Goal: Information Seeking & Learning: Learn about a topic

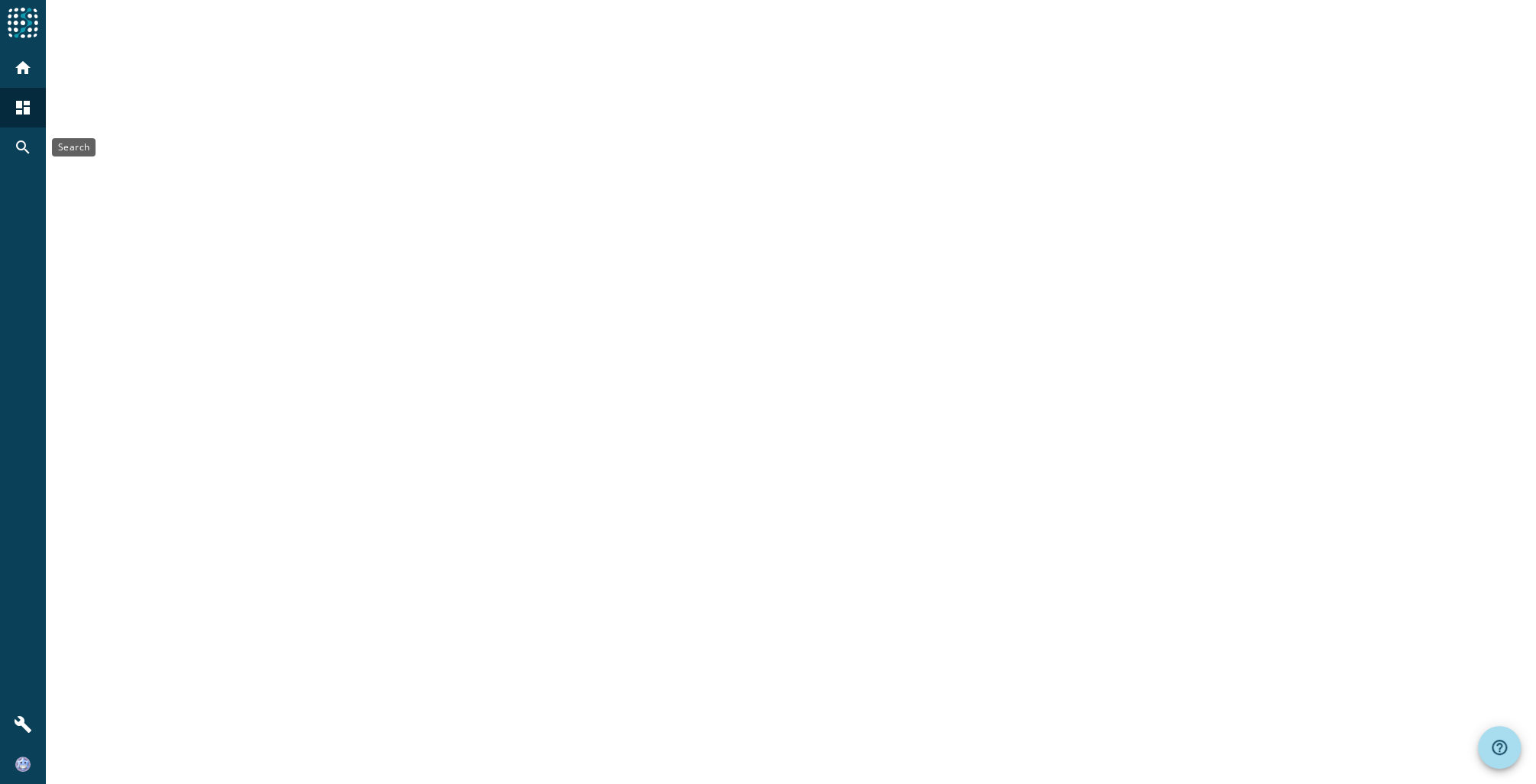
click at [25, 154] on mat-icon "search" at bounding box center [23, 147] width 18 height 18
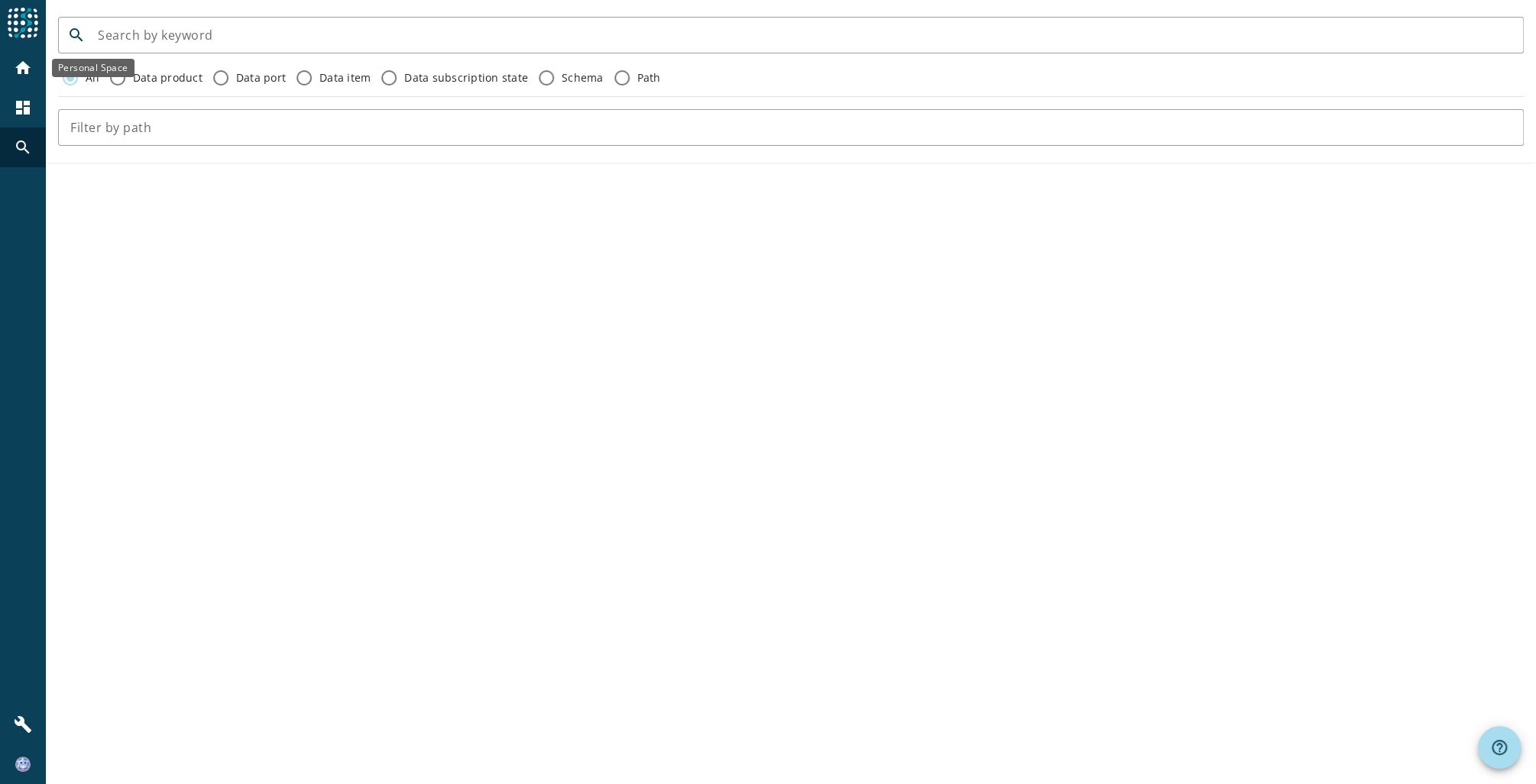
click at [27, 64] on mat-icon "home" at bounding box center [23, 68] width 18 height 18
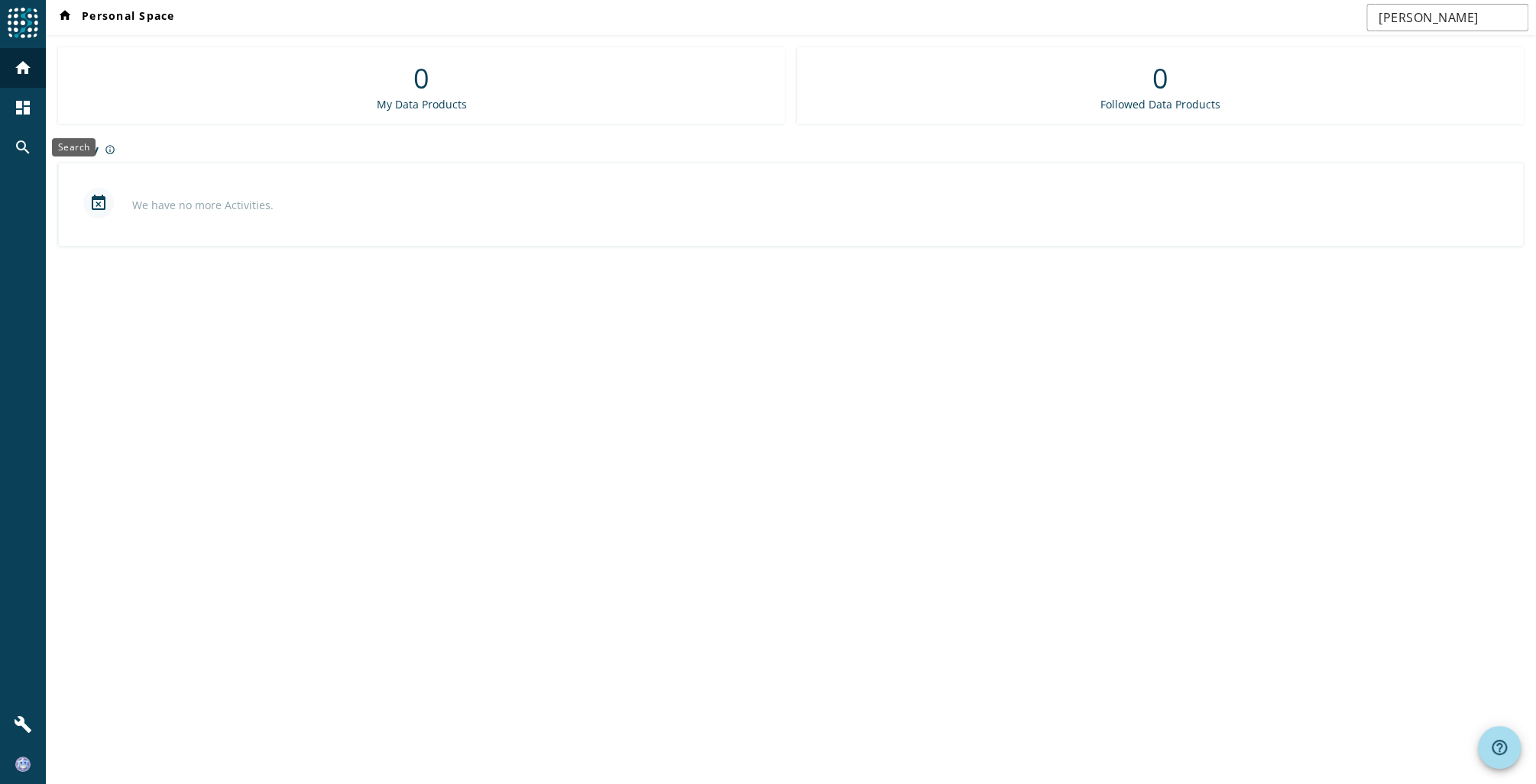
click at [30, 108] on mat-icon "dashboard" at bounding box center [23, 108] width 18 height 18
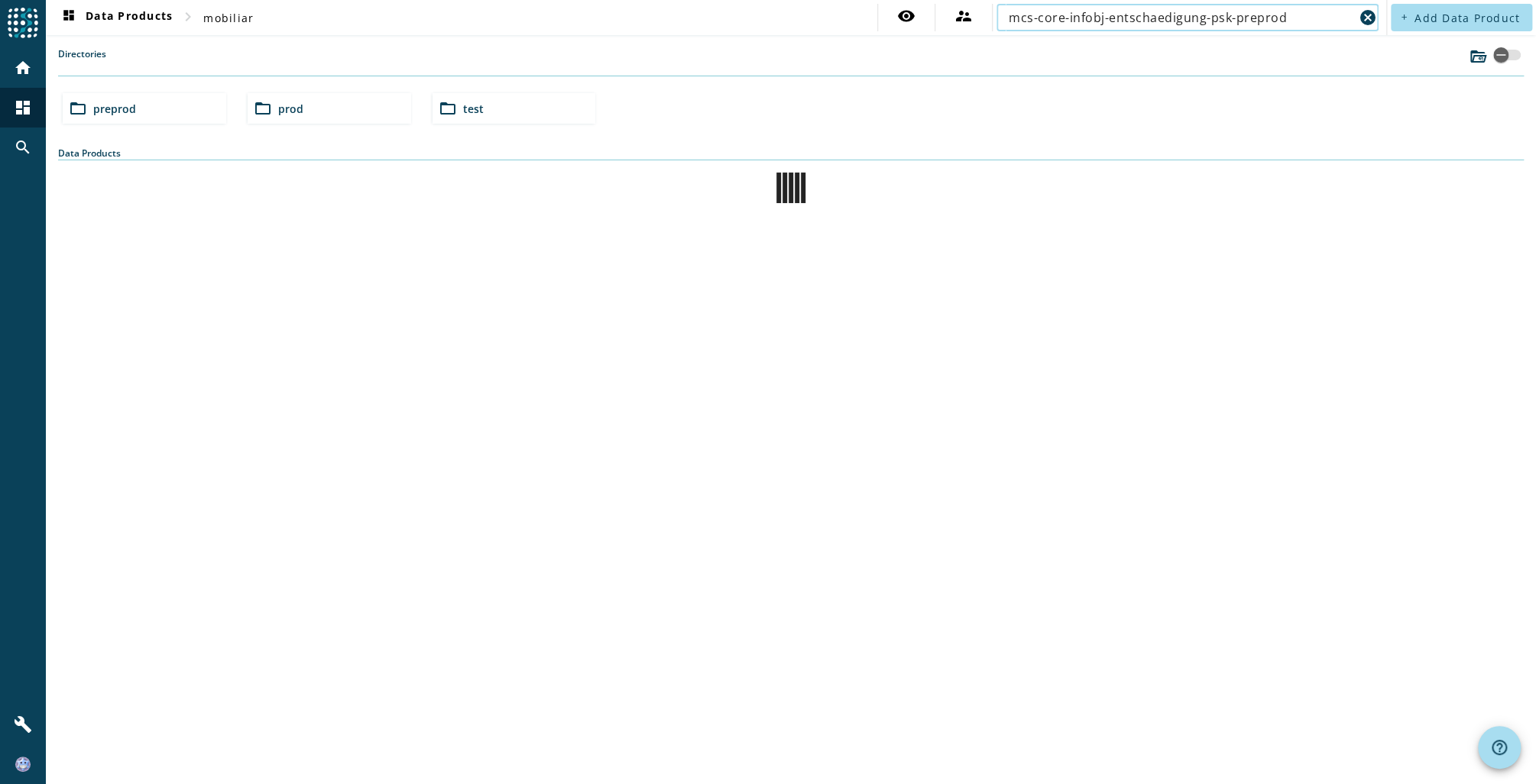
type input "mcs-core-infobj-entschaedigung-psk-preprod"
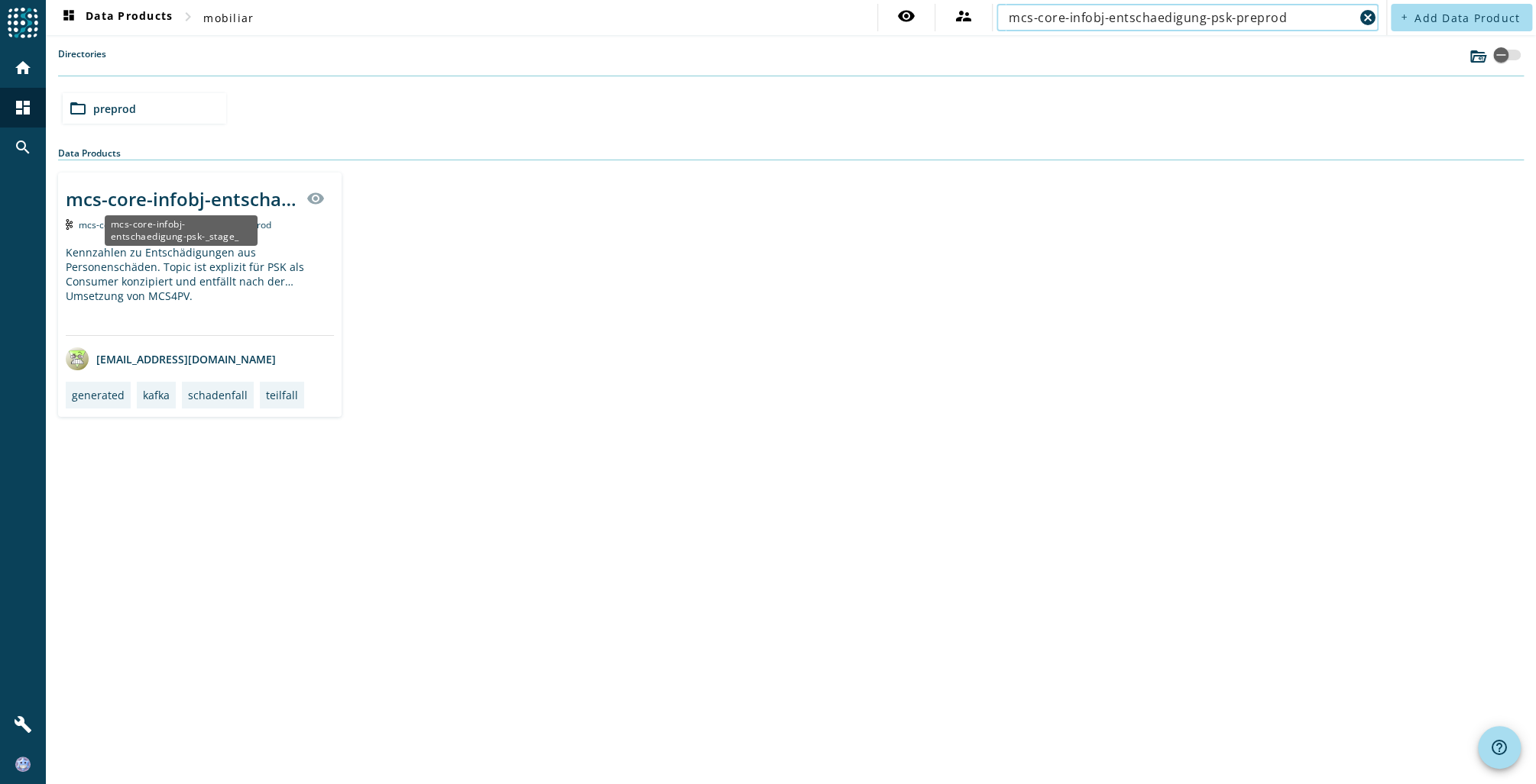
click at [180, 198] on div "mcs-core-infobj-entschaedigung-psk-_stage_" at bounding box center [182, 199] width 232 height 26
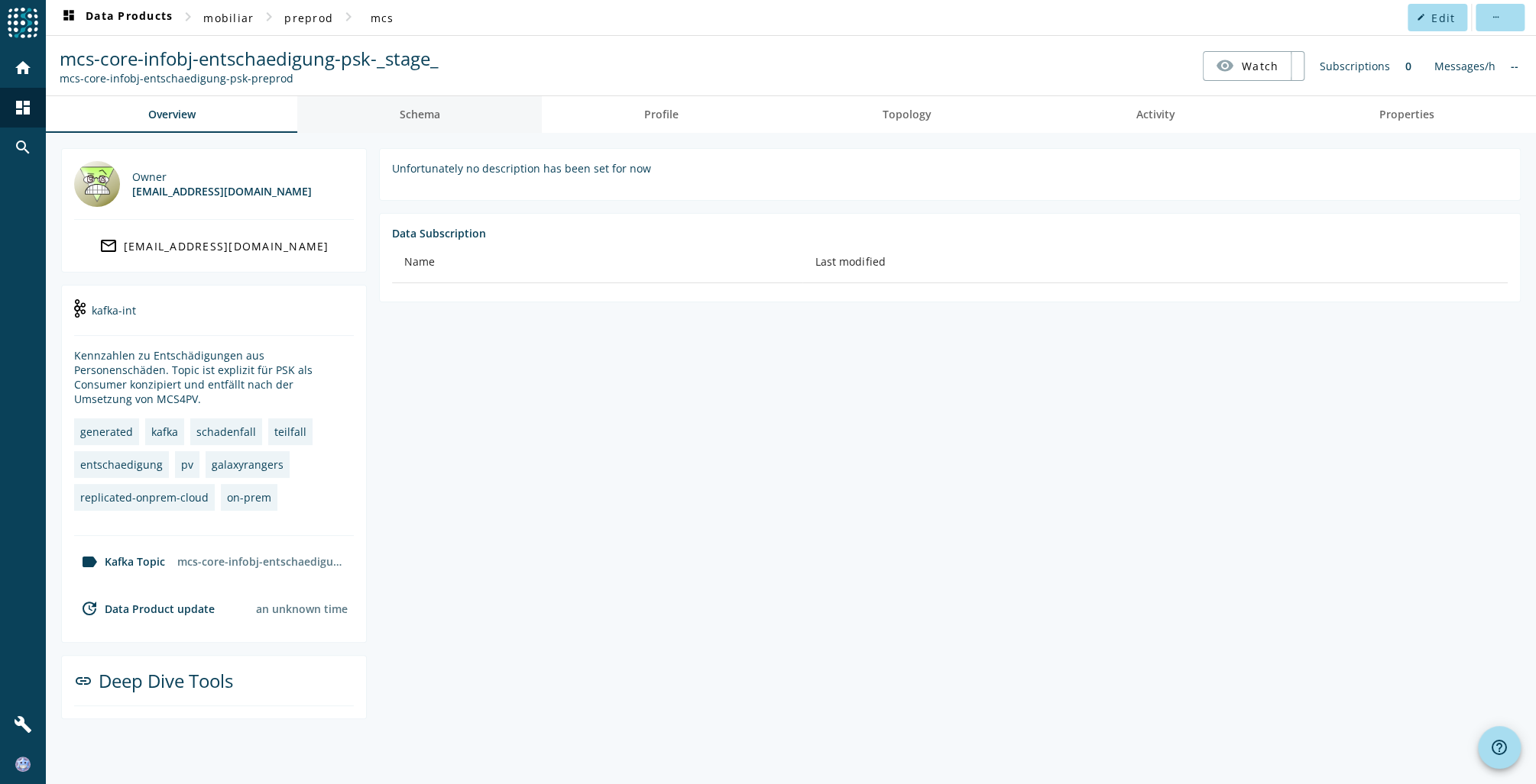
click at [408, 110] on span "Schema" at bounding box center [420, 115] width 40 height 11
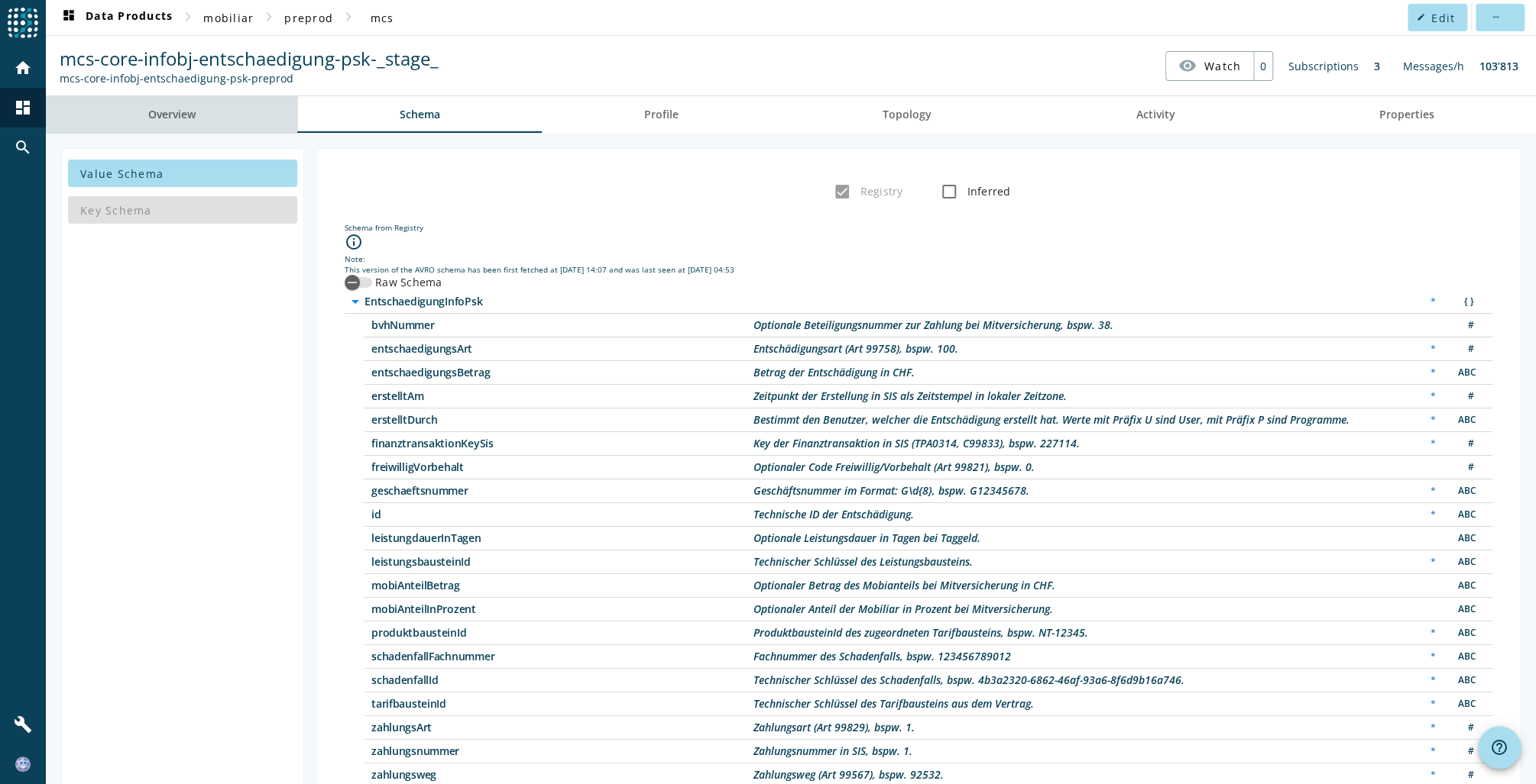
click at [220, 113] on link "Overview" at bounding box center [171, 114] width 251 height 37
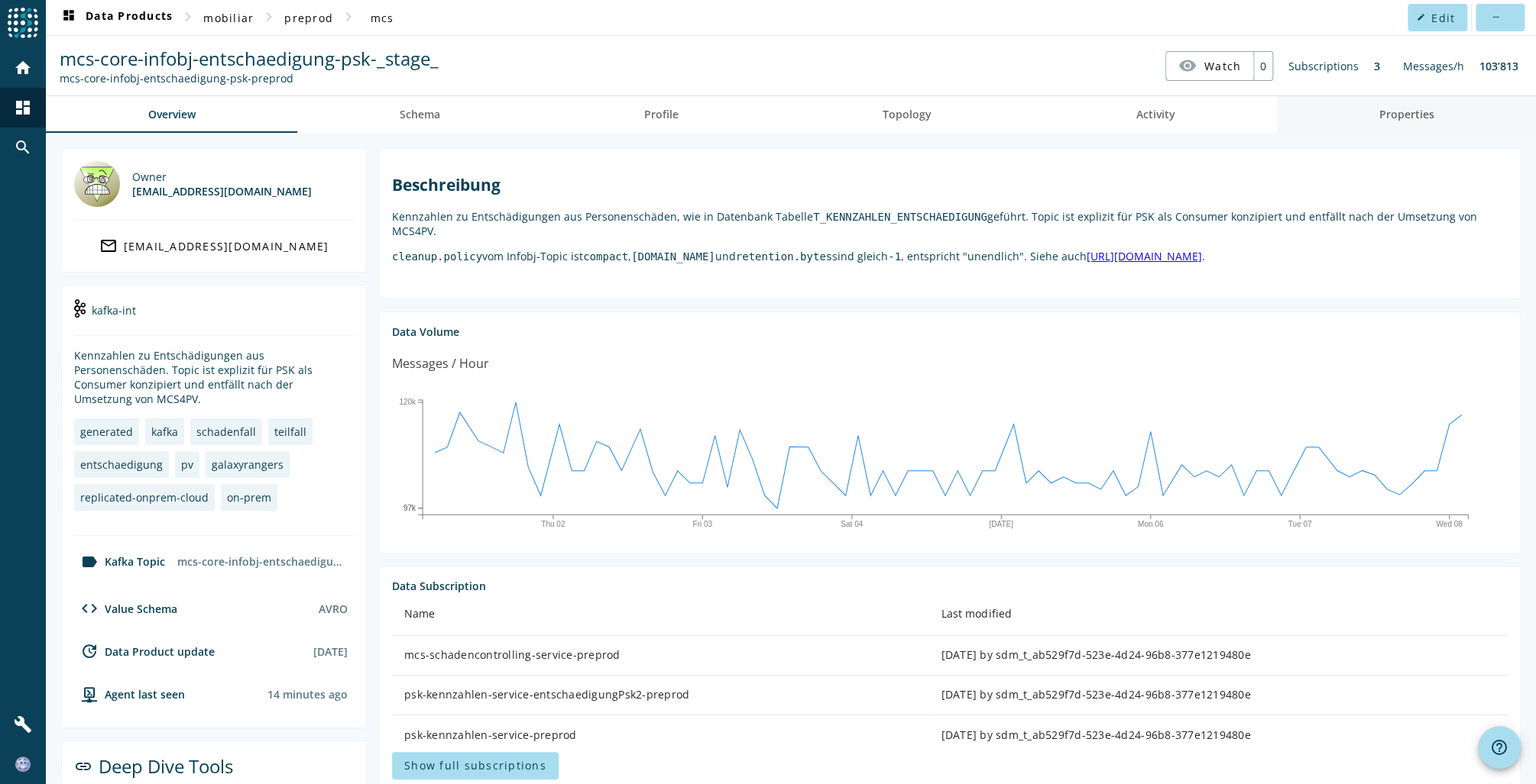
click at [1388, 120] on span "Properties" at bounding box center [1406, 115] width 55 height 11
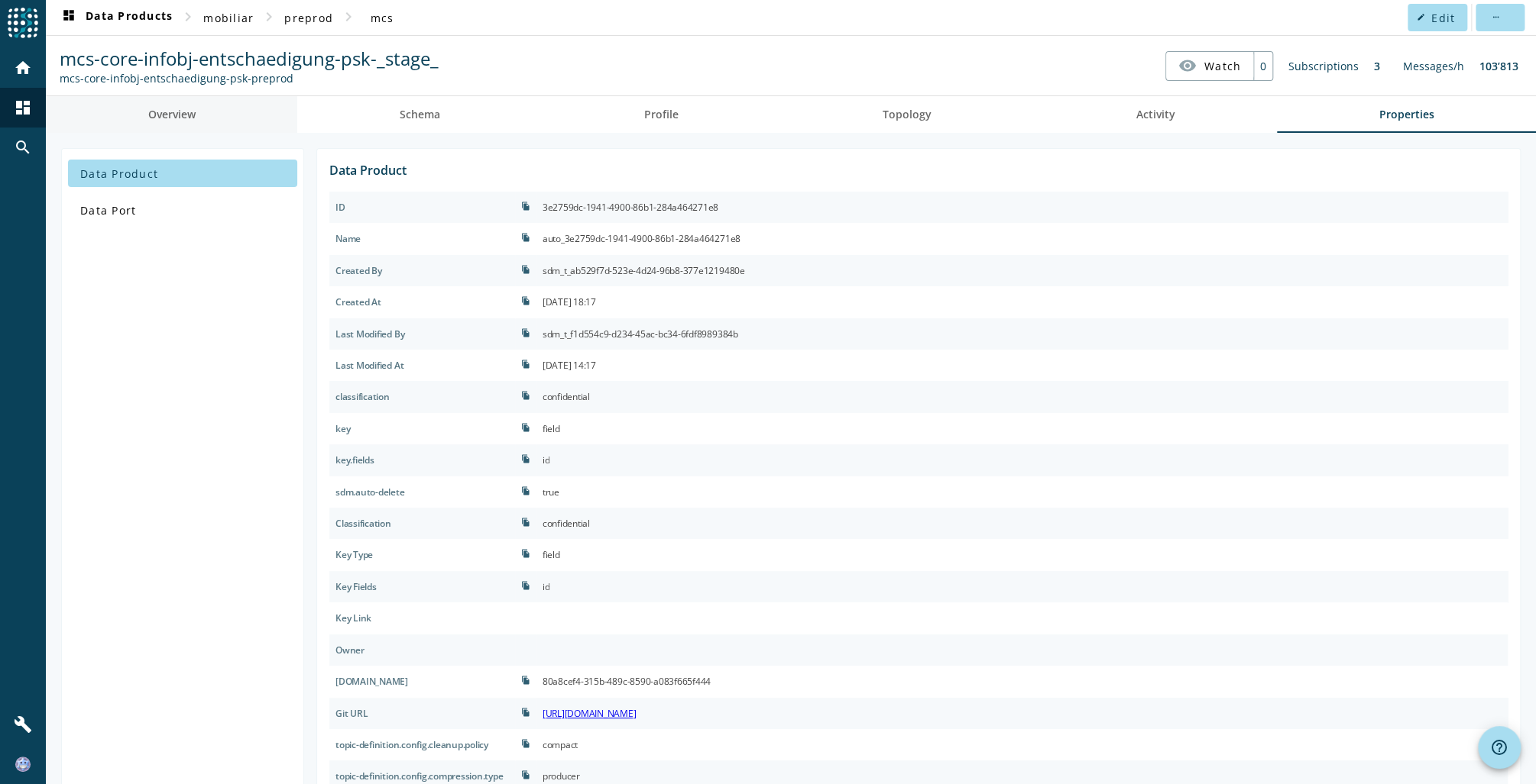
click at [163, 110] on span "Overview" at bounding box center [172, 115] width 47 height 11
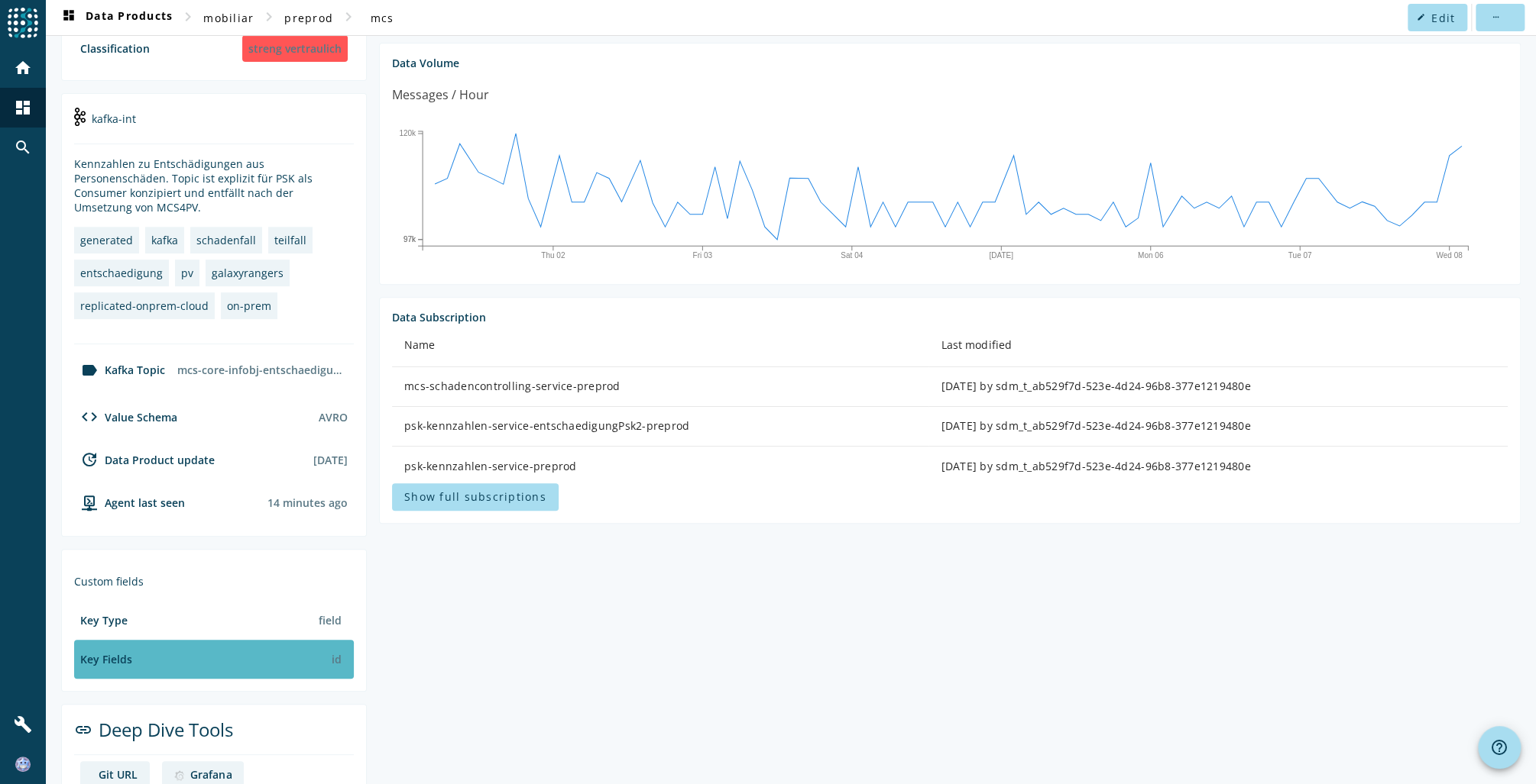
scroll to position [329, 0]
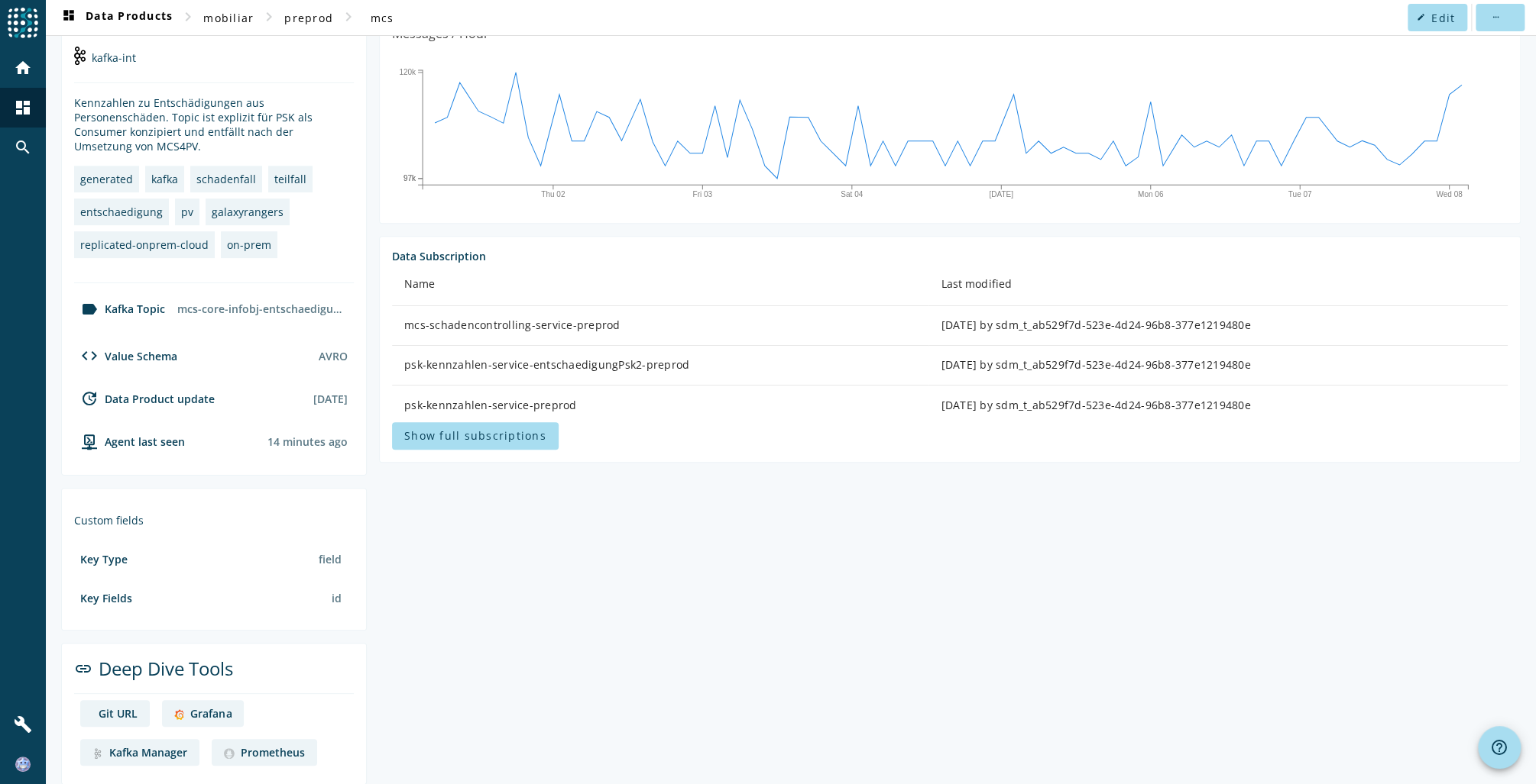
click at [208, 706] on div "Grafana" at bounding box center [210, 714] width 41 height 15
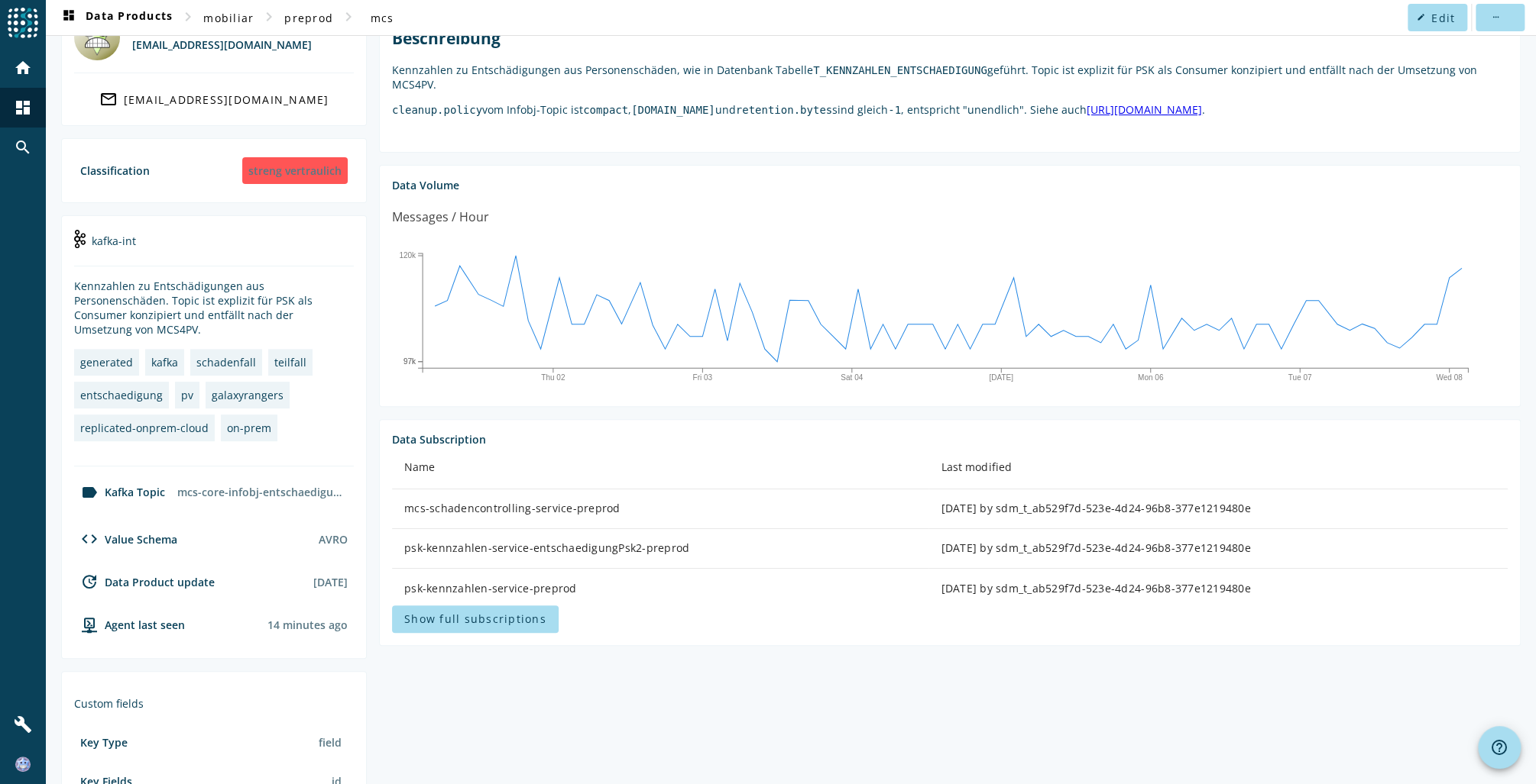
scroll to position [0, 0]
